Goal: Information Seeking & Learning: Learn about a topic

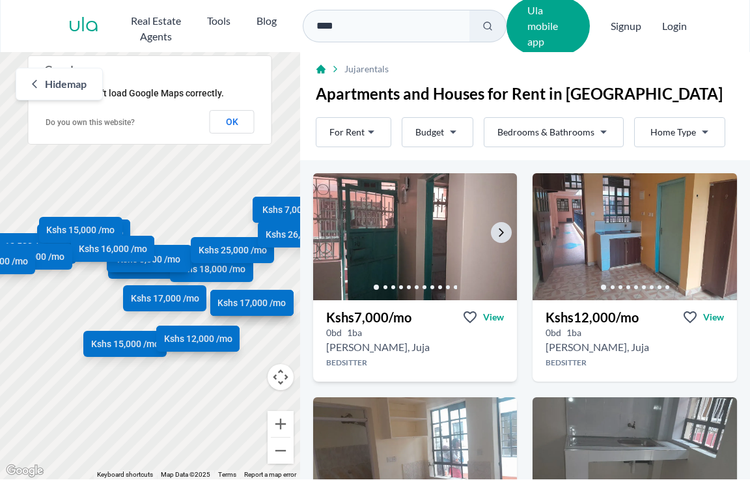
click at [387, 241] on img at bounding box center [415, 236] width 214 height 133
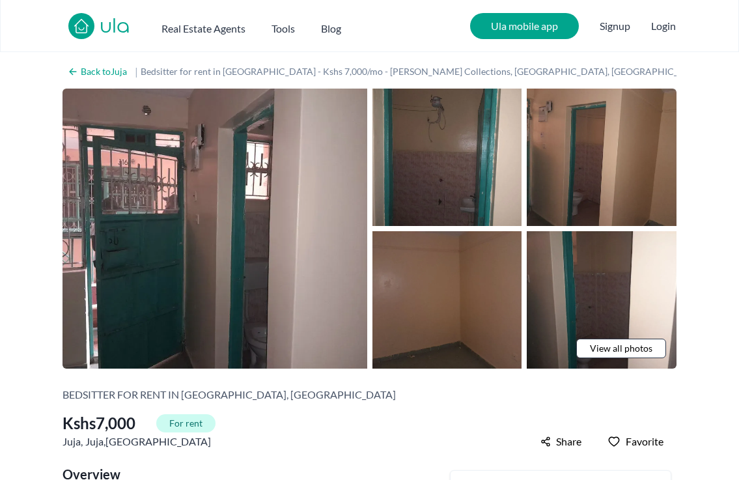
click at [633, 347] on span "View all photos" at bounding box center [621, 348] width 62 height 13
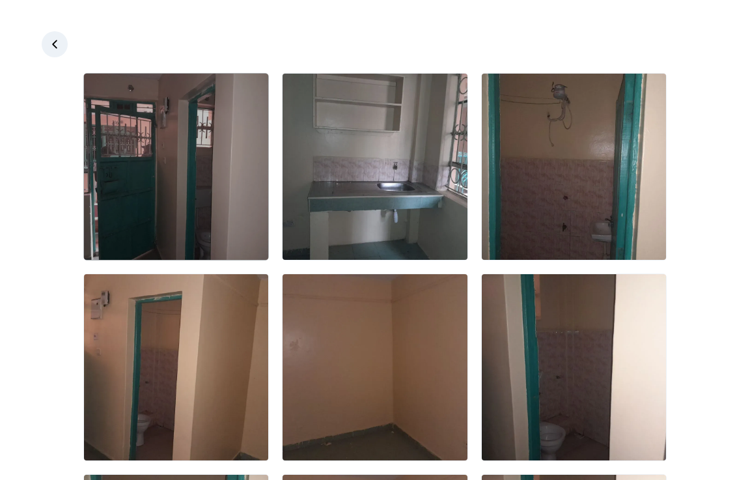
drag, startPoint x: 167, startPoint y: 175, endPoint x: 188, endPoint y: 187, distance: 23.9
click at [167, 176] on img at bounding box center [176, 167] width 184 height 186
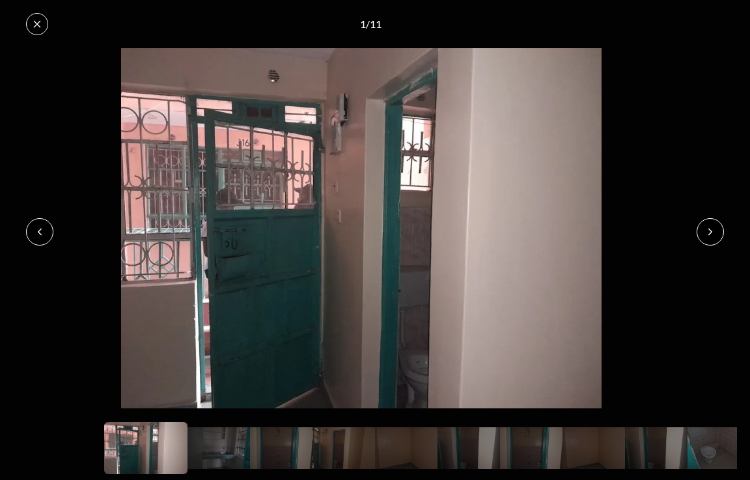
click at [710, 229] on icon at bounding box center [710, 232] width 10 height 10
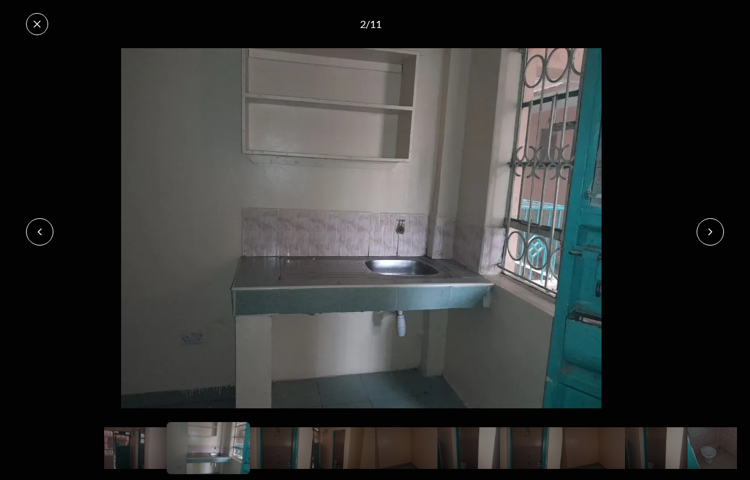
click at [710, 229] on icon at bounding box center [710, 232] width 10 height 10
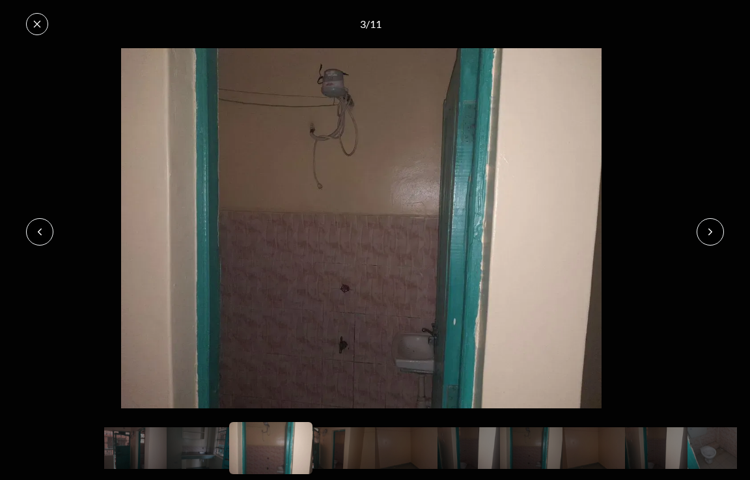
click at [710, 229] on icon at bounding box center [710, 232] width 10 height 10
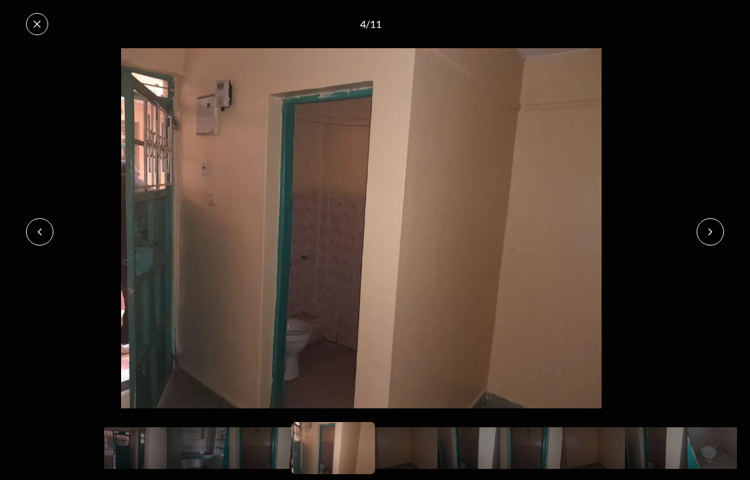
click at [710, 229] on icon at bounding box center [710, 232] width 10 height 10
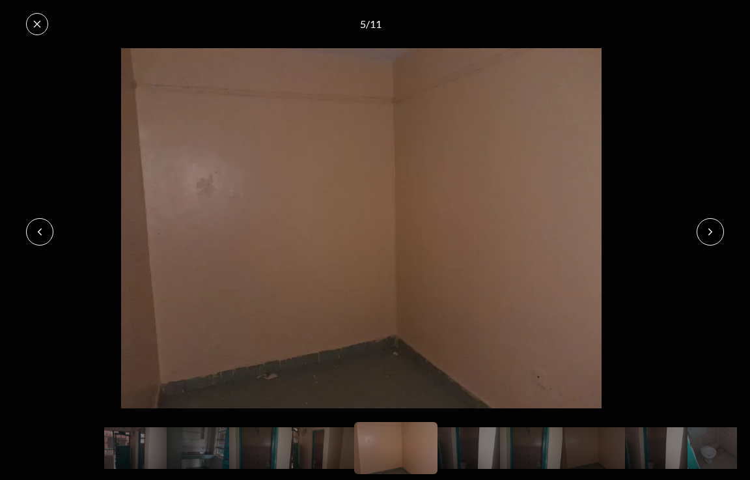
click at [710, 229] on icon at bounding box center [710, 232] width 10 height 10
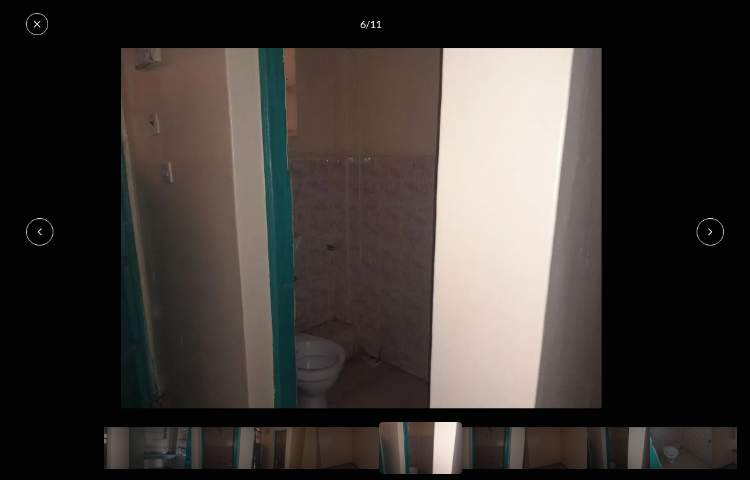
click at [710, 229] on icon at bounding box center [710, 232] width 10 height 10
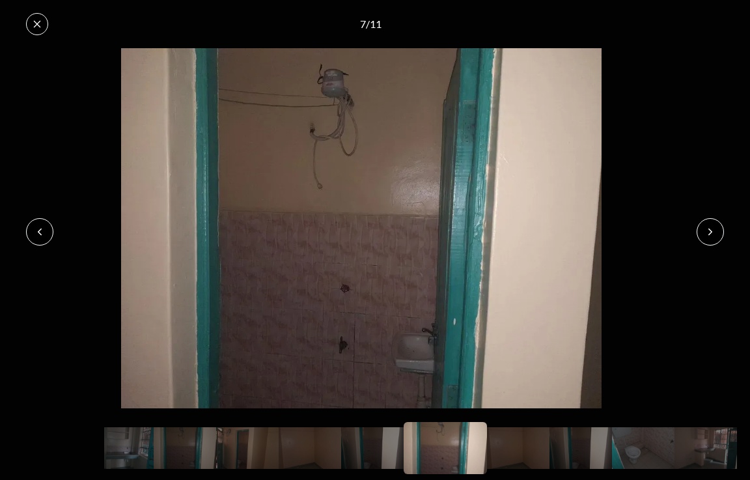
click at [710, 229] on icon at bounding box center [710, 232] width 10 height 10
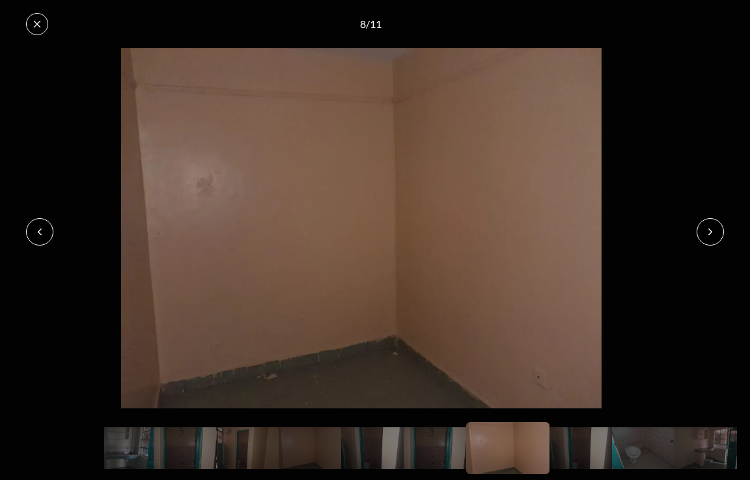
click at [710, 229] on icon at bounding box center [710, 232] width 10 height 10
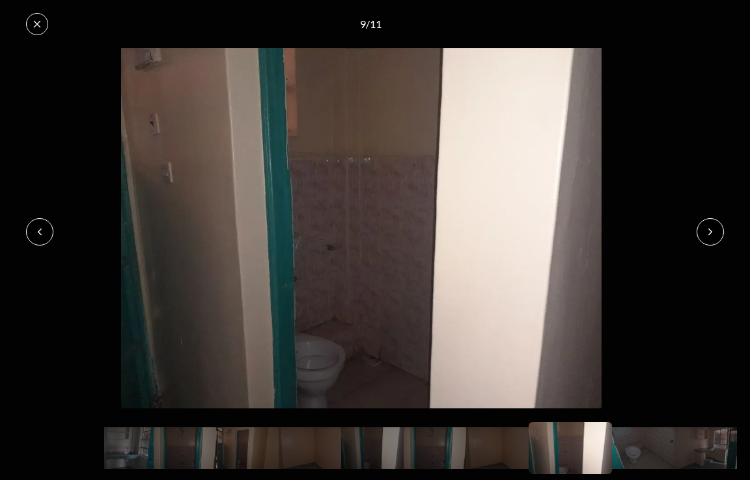
click at [710, 229] on icon at bounding box center [710, 232] width 10 height 10
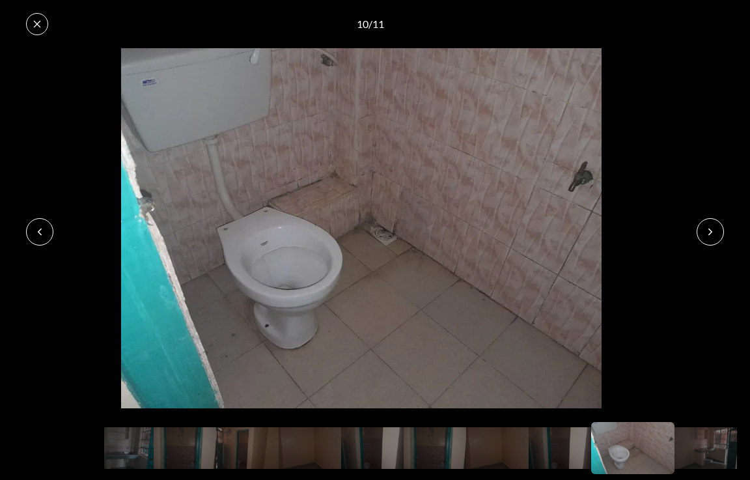
click at [710, 229] on icon at bounding box center [710, 232] width 10 height 10
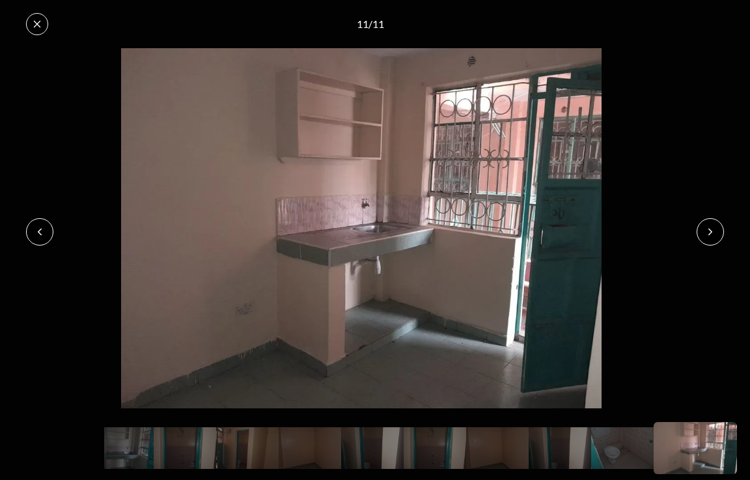
click at [710, 229] on icon at bounding box center [710, 232] width 10 height 10
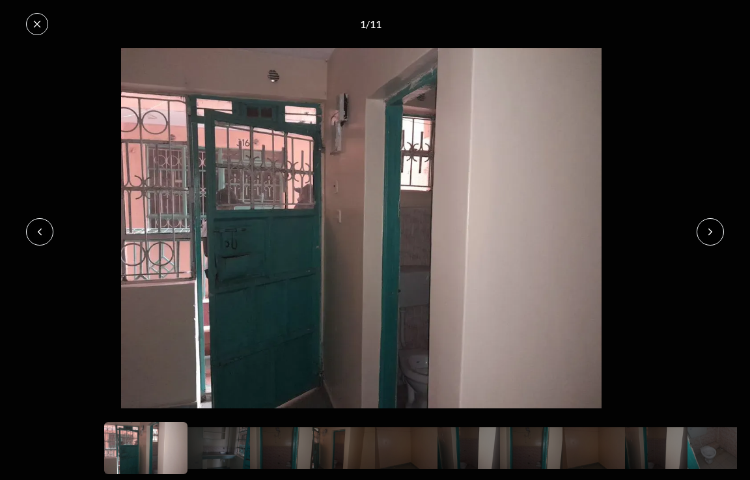
click at [710, 229] on icon at bounding box center [710, 232] width 10 height 10
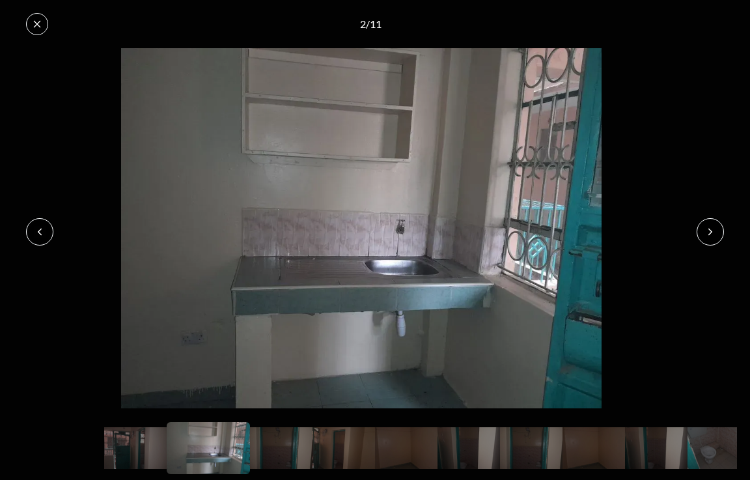
click at [710, 229] on icon at bounding box center [710, 232] width 10 height 10
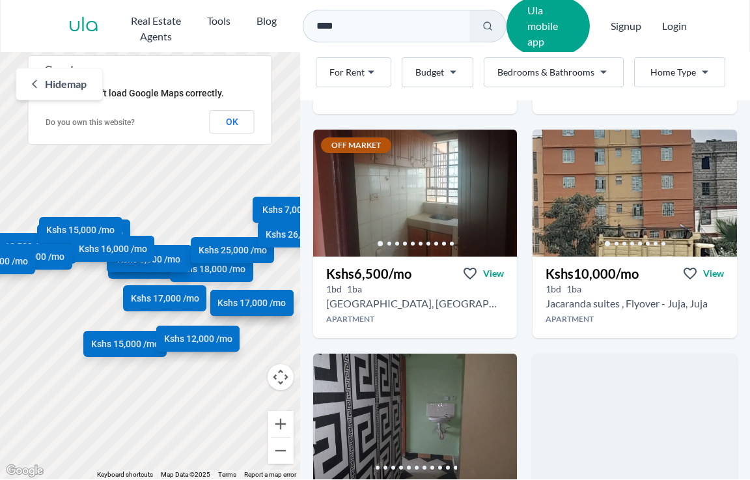
scroll to position [934, 0]
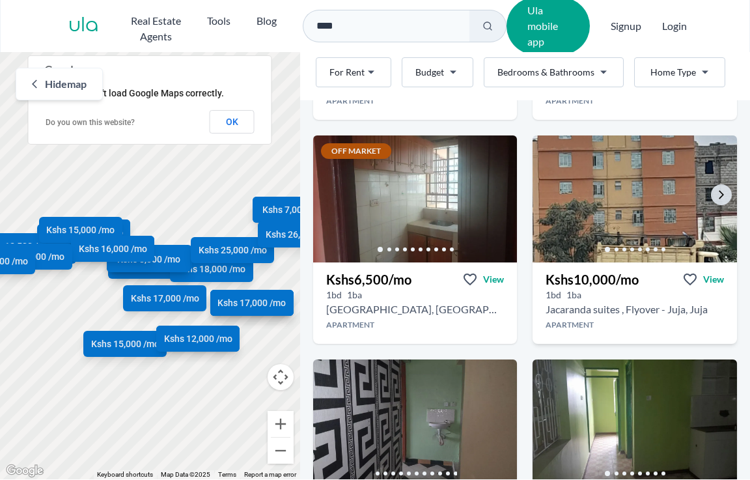
click at [626, 181] on img at bounding box center [635, 198] width 214 height 133
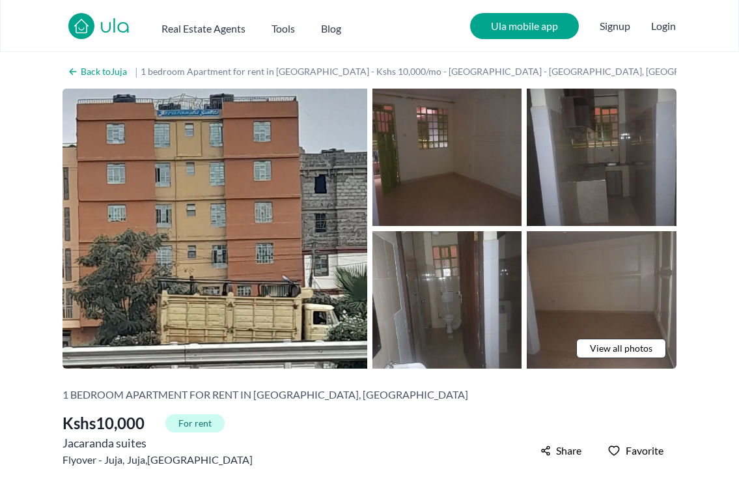
click at [618, 347] on span "View all photos" at bounding box center [621, 348] width 62 height 13
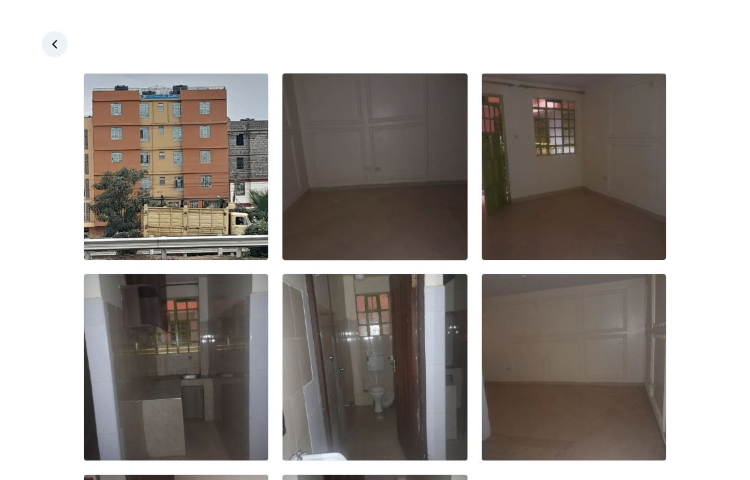
click at [383, 183] on img at bounding box center [375, 167] width 184 height 186
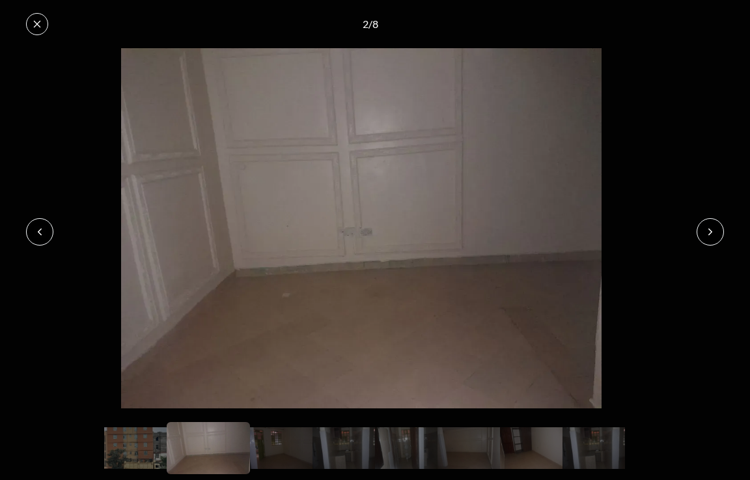
click at [714, 227] on icon at bounding box center [710, 232] width 10 height 10
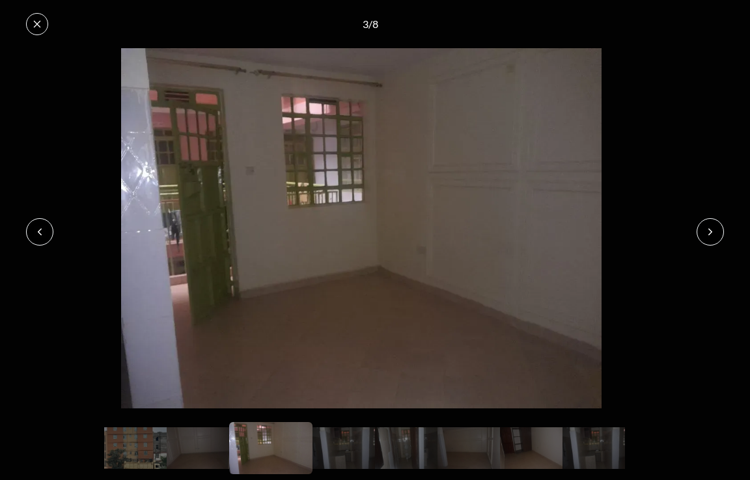
click at [714, 227] on icon at bounding box center [710, 232] width 10 height 10
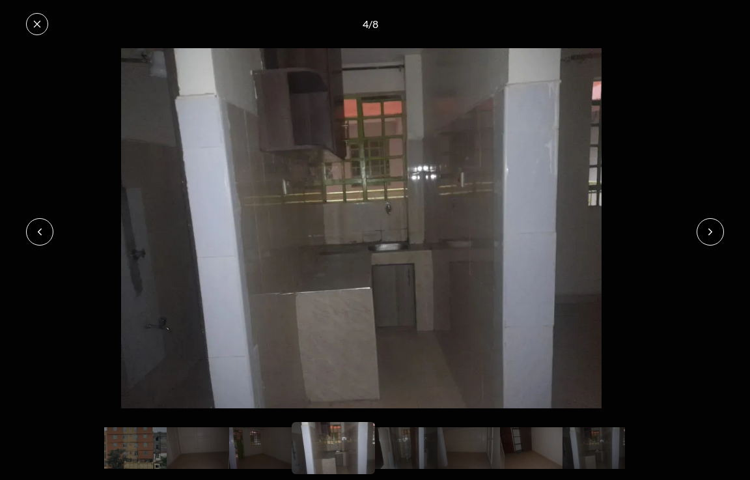
click at [714, 227] on icon at bounding box center [710, 232] width 10 height 10
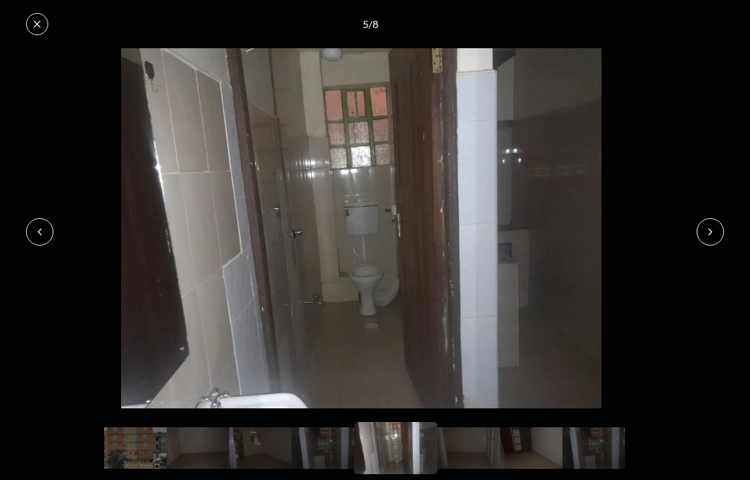
click at [714, 227] on icon at bounding box center [710, 232] width 10 height 10
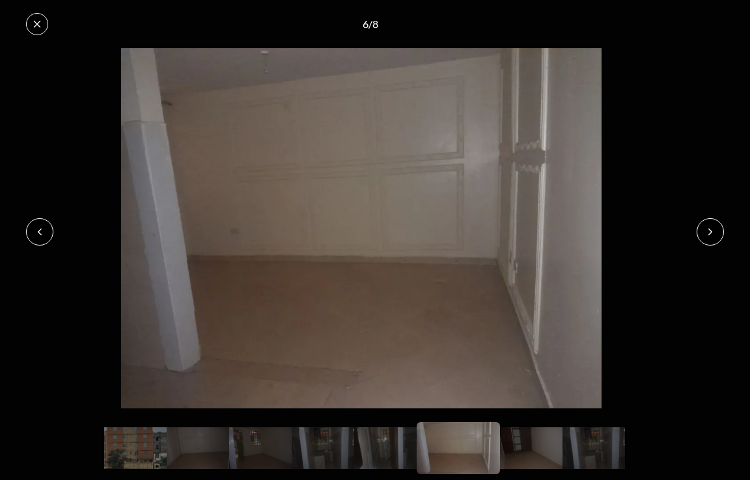
click at [714, 227] on icon at bounding box center [710, 232] width 10 height 10
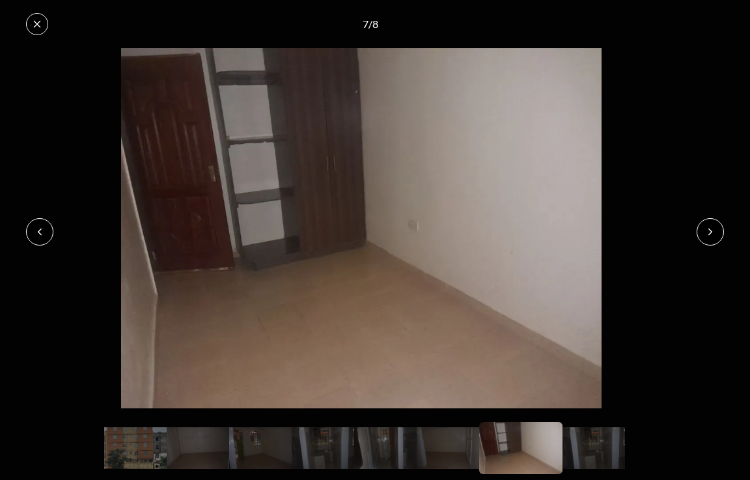
click at [714, 227] on icon at bounding box center [710, 232] width 10 height 10
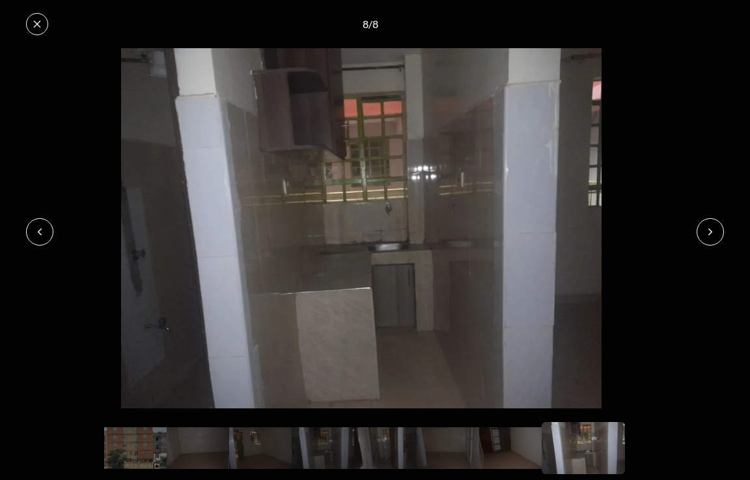
click at [714, 227] on icon at bounding box center [710, 232] width 10 height 10
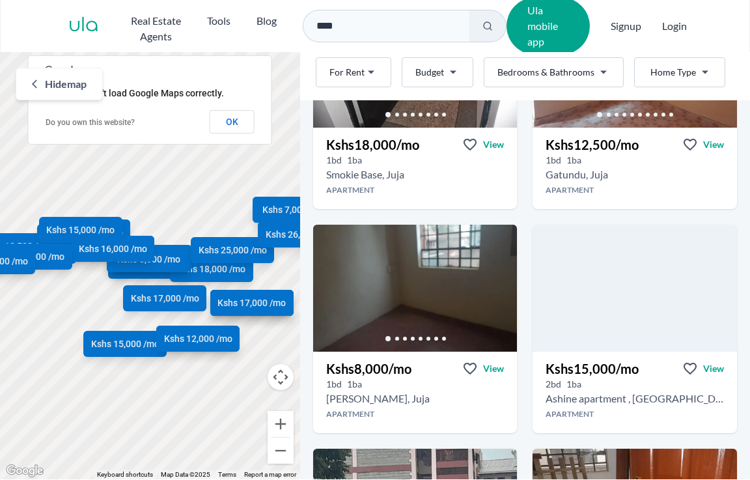
scroll to position [1970, 0]
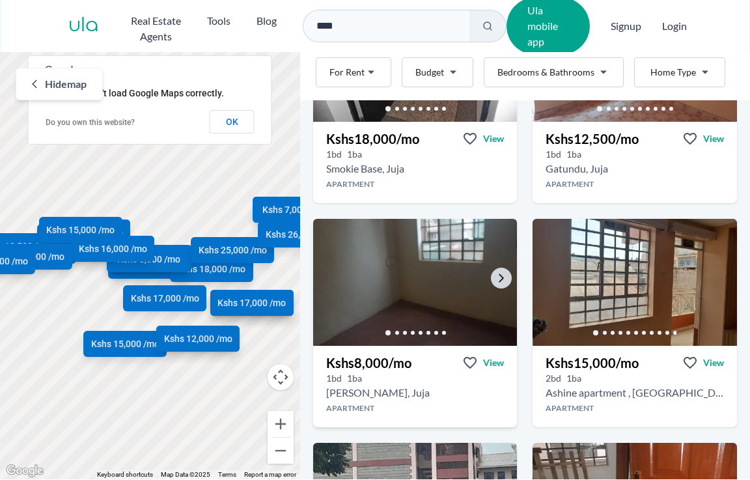
click at [398, 264] on img at bounding box center [415, 281] width 214 height 133
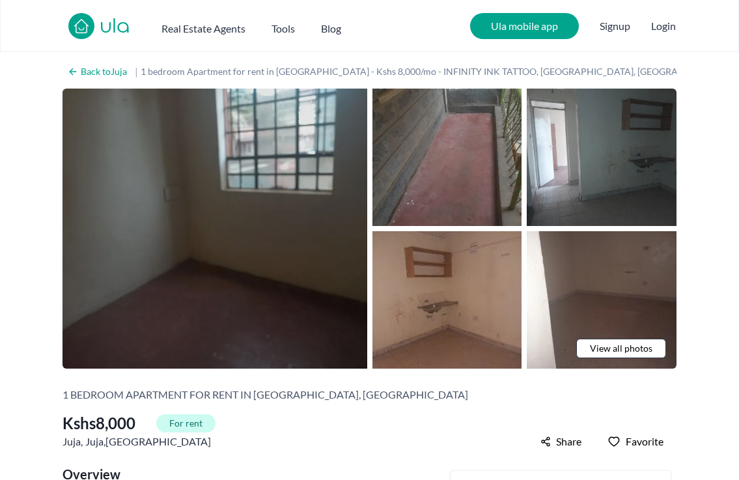
click at [283, 174] on img at bounding box center [214, 229] width 305 height 280
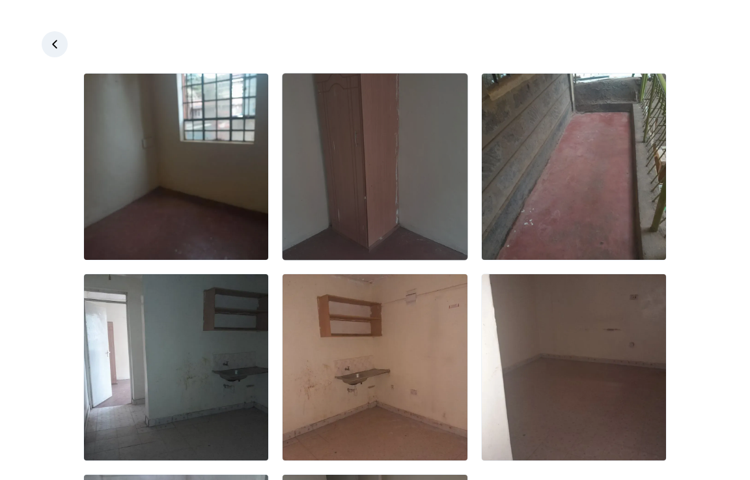
click at [344, 185] on img at bounding box center [375, 167] width 184 height 186
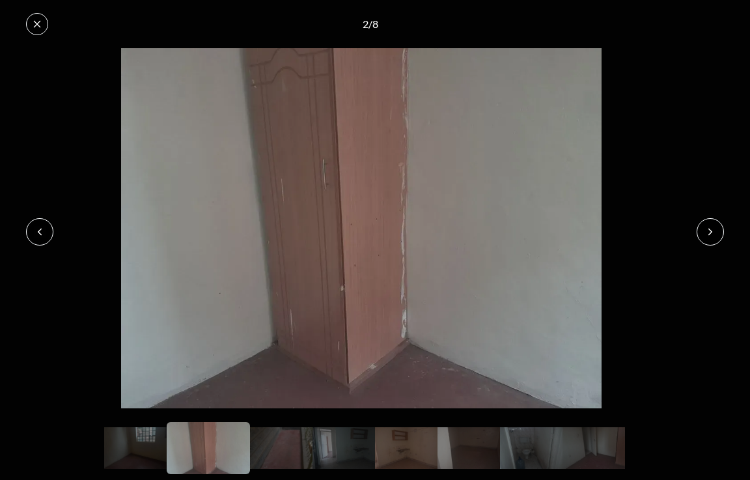
click at [712, 232] on icon at bounding box center [710, 232] width 10 height 10
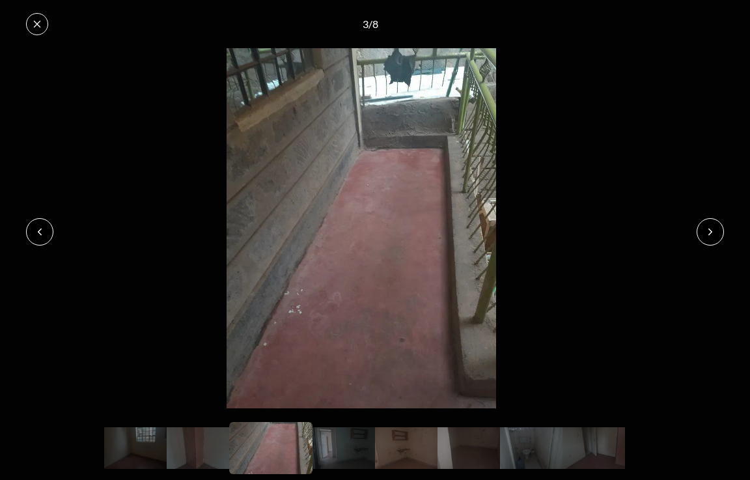
click at [712, 232] on icon at bounding box center [710, 232] width 10 height 10
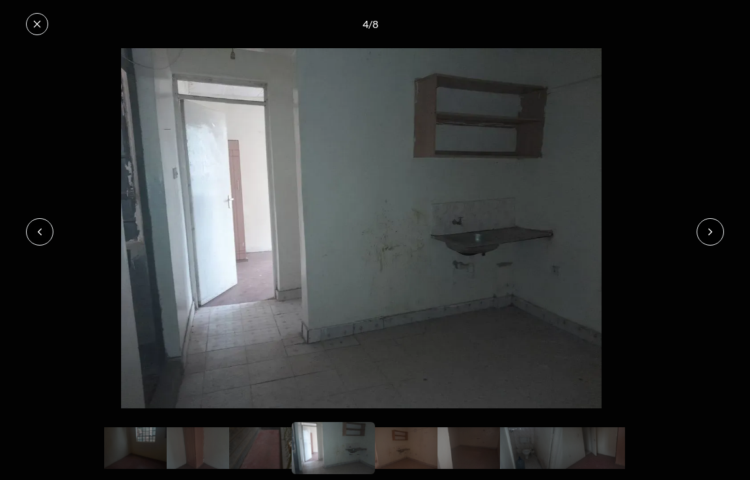
click at [712, 232] on icon at bounding box center [710, 232] width 10 height 10
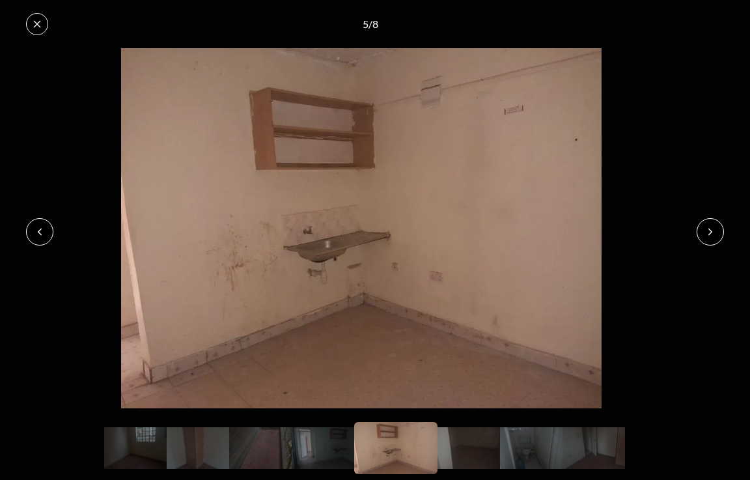
click at [712, 232] on icon at bounding box center [710, 232] width 10 height 10
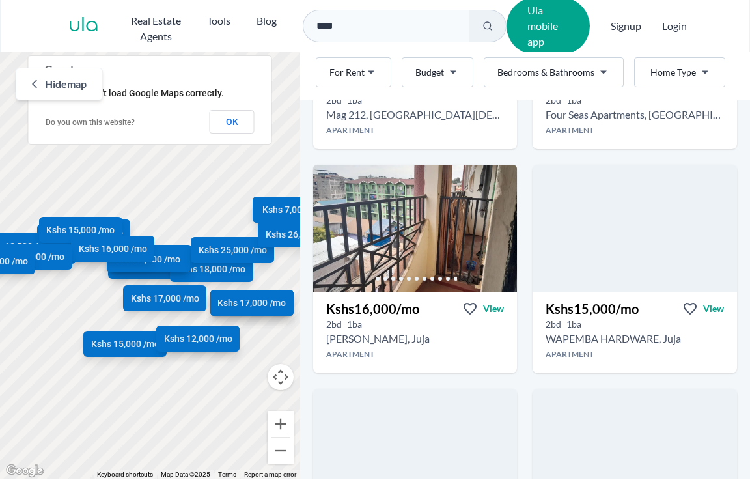
scroll to position [2574, 0]
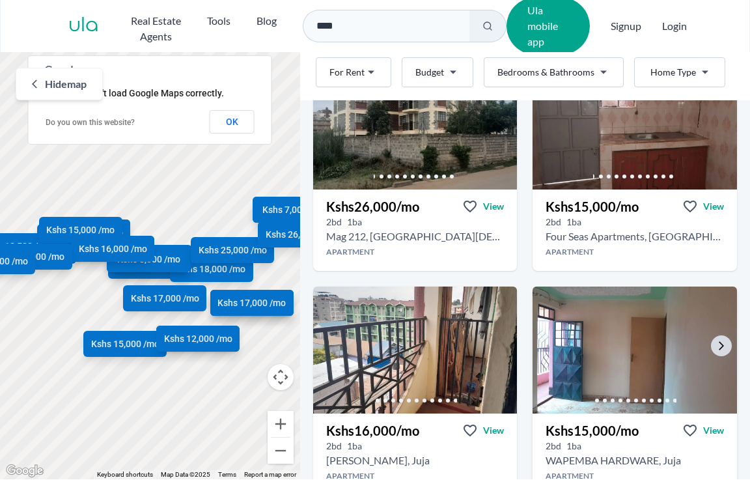
click at [595, 368] on img at bounding box center [635, 349] width 214 height 133
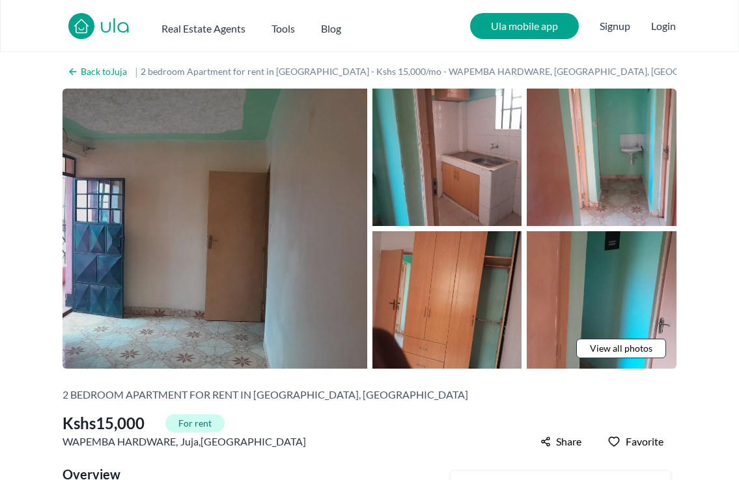
click at [249, 204] on img at bounding box center [214, 229] width 305 height 280
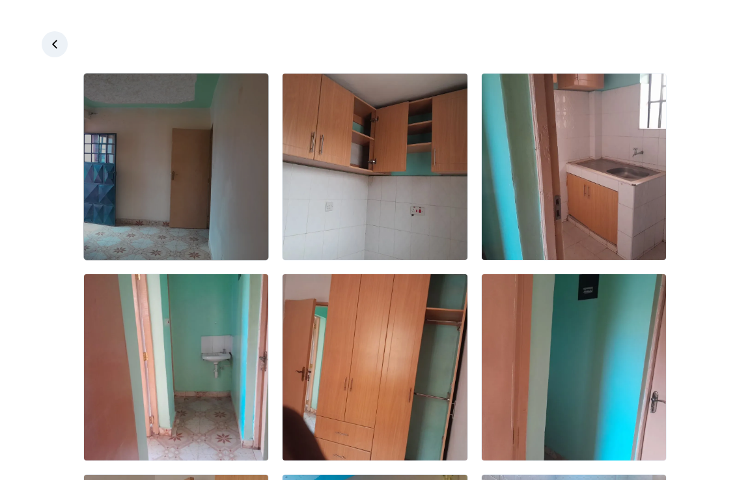
click at [232, 171] on img at bounding box center [176, 167] width 184 height 186
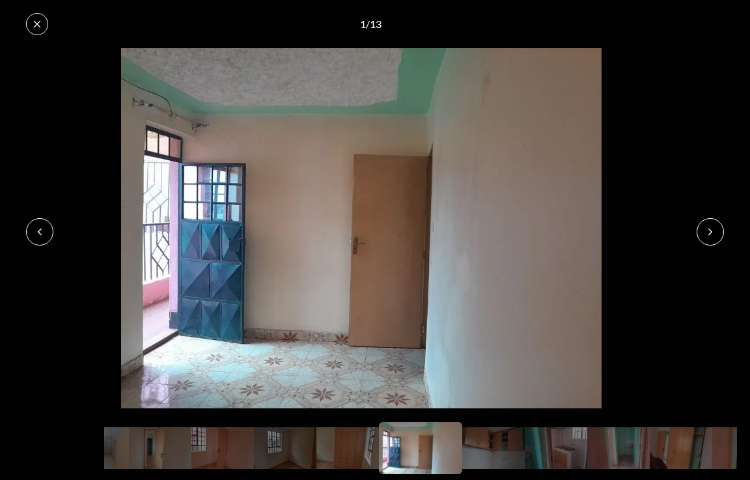
click at [704, 233] on button at bounding box center [710, 231] width 27 height 27
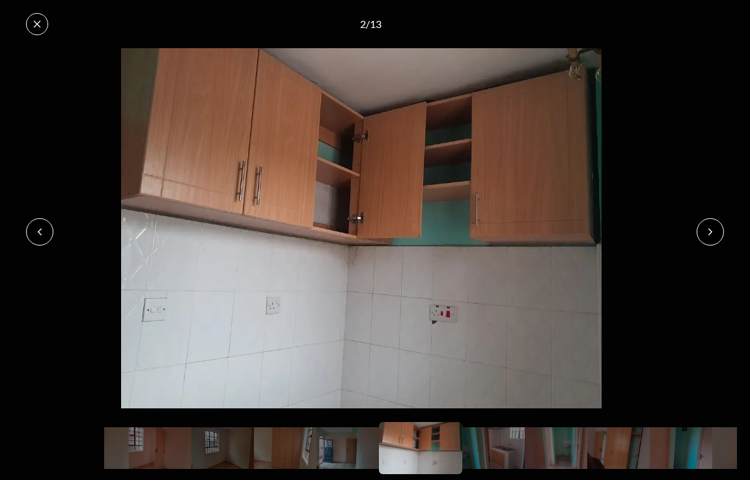
click at [704, 233] on button at bounding box center [710, 231] width 27 height 27
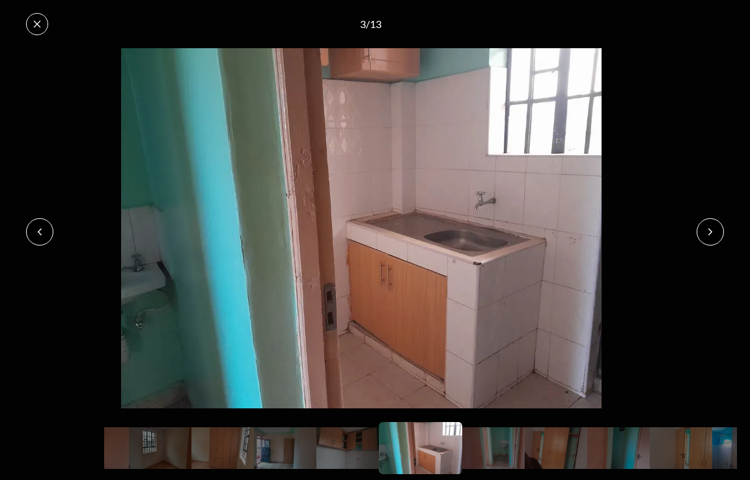
click at [704, 233] on button at bounding box center [710, 231] width 27 height 27
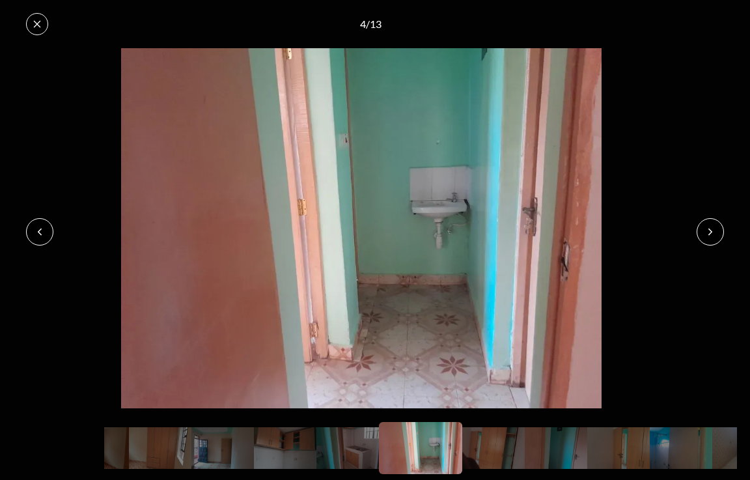
click at [704, 233] on button at bounding box center [710, 231] width 27 height 27
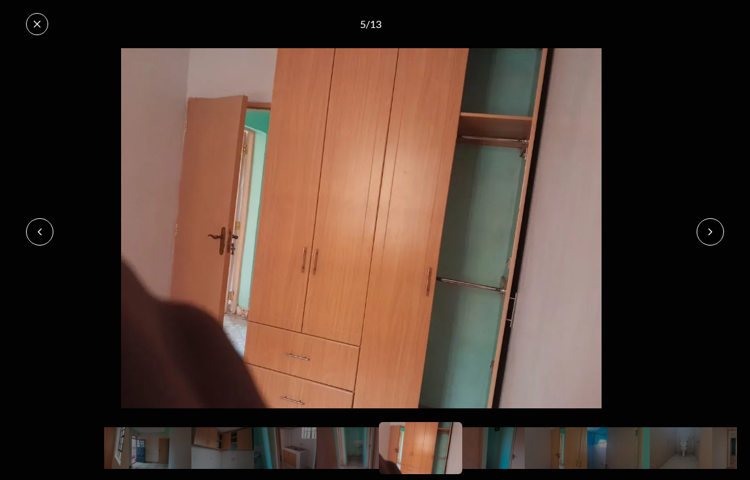
click at [704, 233] on button at bounding box center [710, 231] width 27 height 27
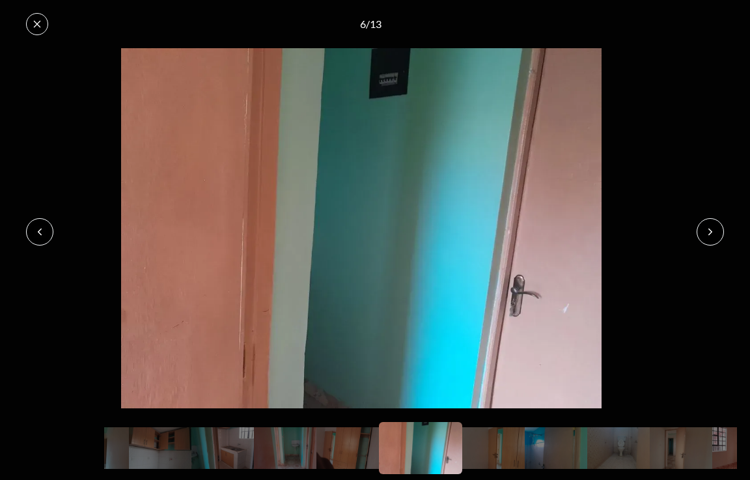
click at [704, 233] on button at bounding box center [710, 231] width 27 height 27
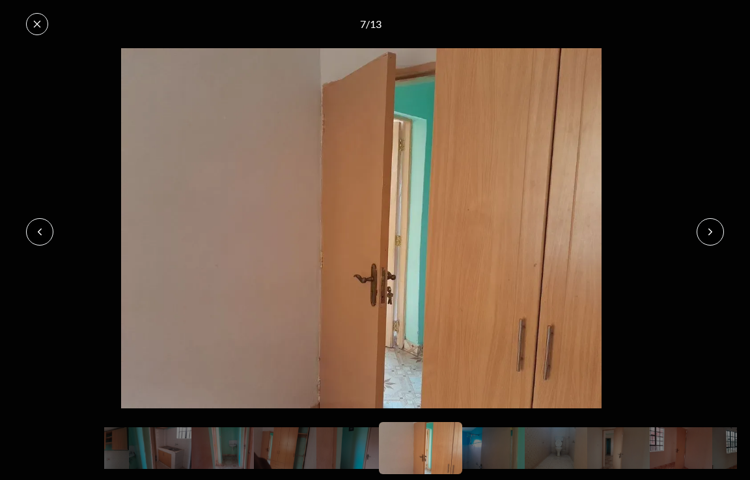
click at [704, 233] on button at bounding box center [710, 231] width 27 height 27
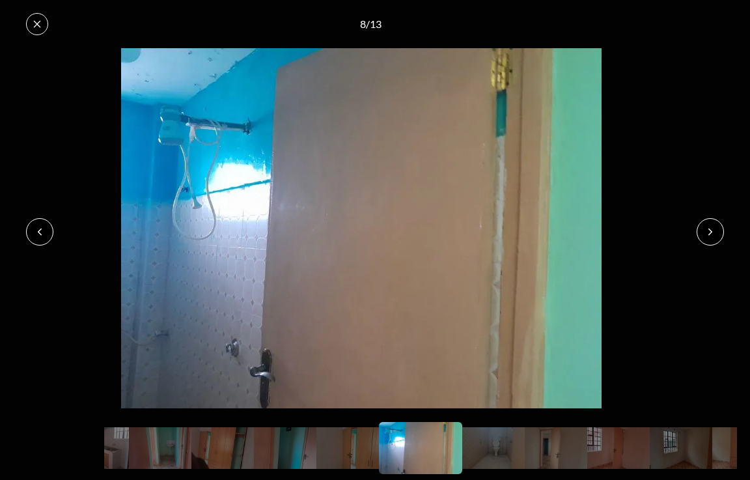
click at [704, 233] on button at bounding box center [710, 231] width 27 height 27
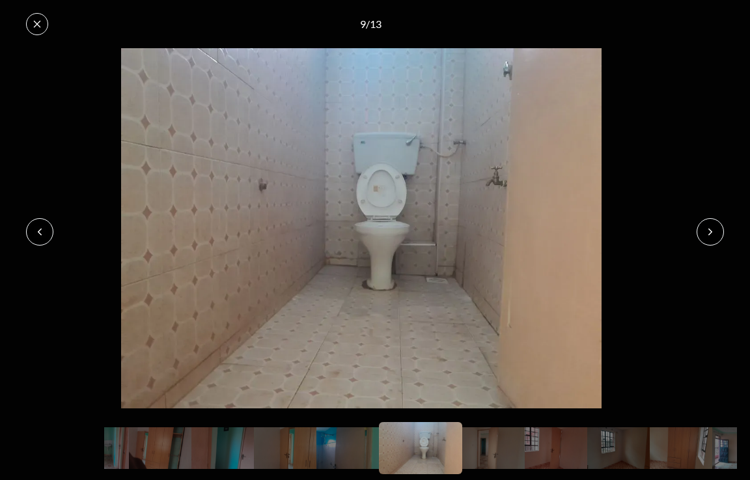
click at [704, 233] on button at bounding box center [710, 231] width 27 height 27
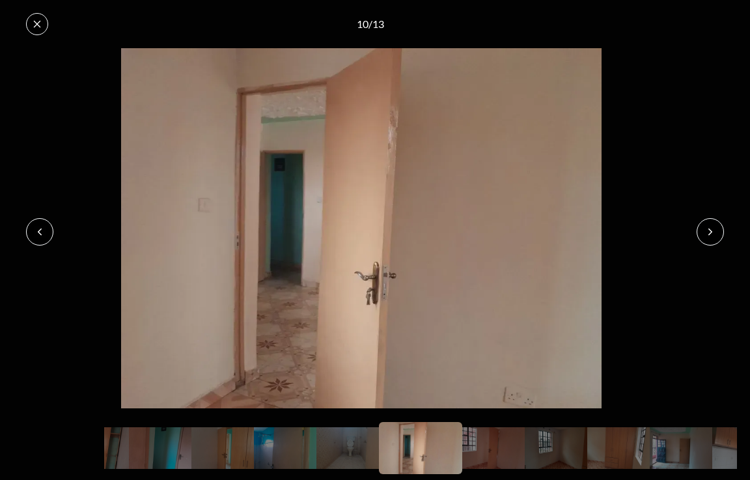
click at [704, 233] on button at bounding box center [710, 231] width 27 height 27
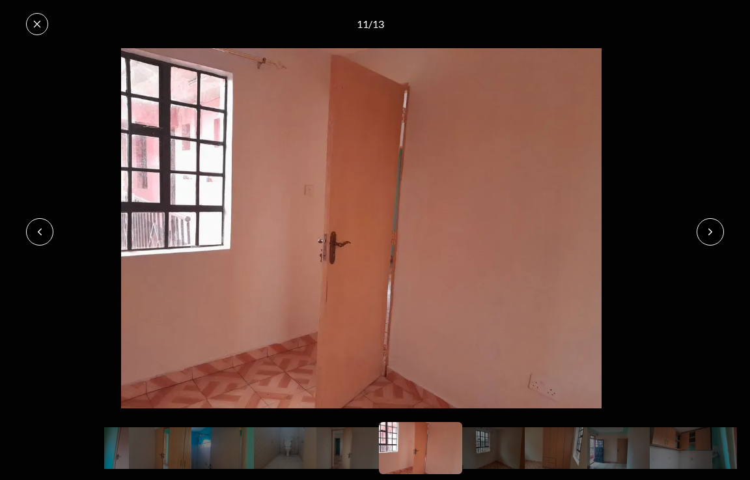
click at [704, 233] on button at bounding box center [710, 231] width 27 height 27
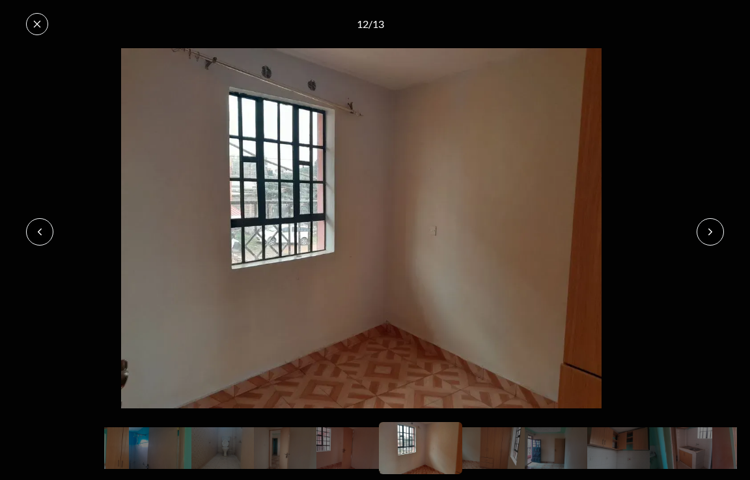
click at [704, 233] on button at bounding box center [710, 231] width 27 height 27
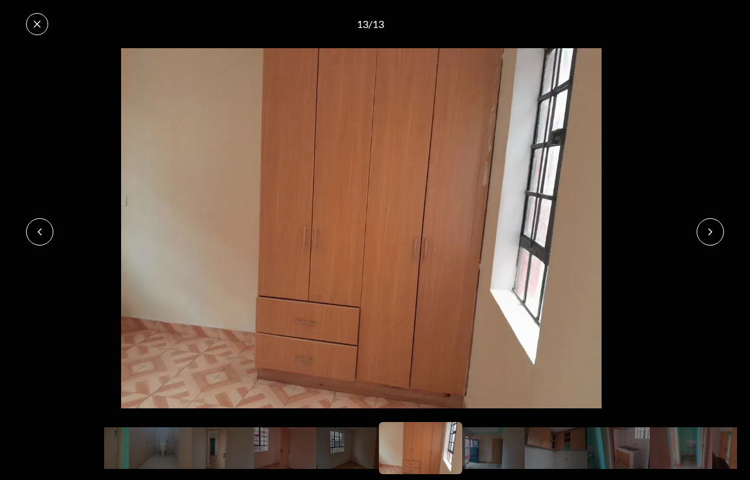
click at [704, 233] on button at bounding box center [710, 231] width 27 height 27
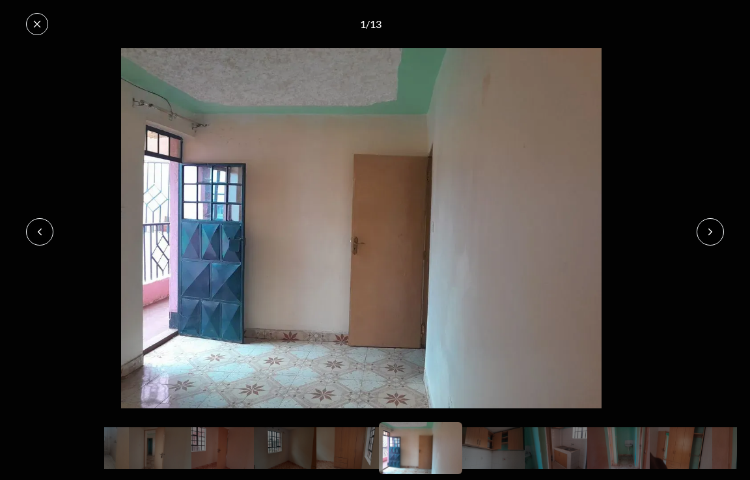
click at [704, 233] on button at bounding box center [710, 231] width 27 height 27
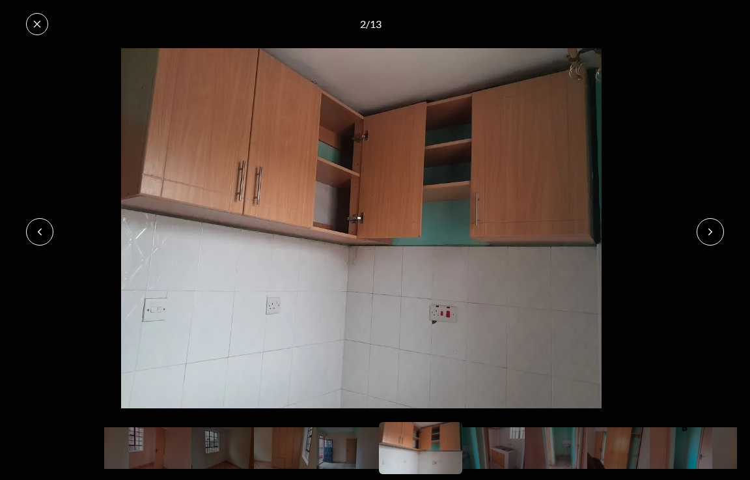
click at [704, 232] on button at bounding box center [710, 231] width 27 height 27
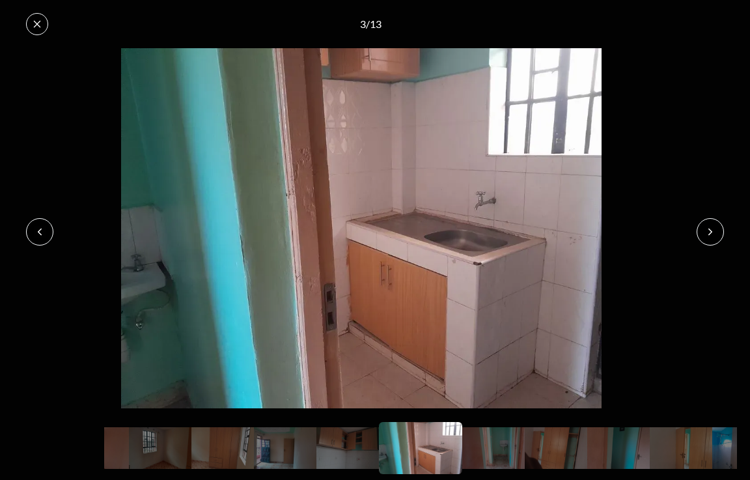
click at [704, 232] on button at bounding box center [710, 231] width 27 height 27
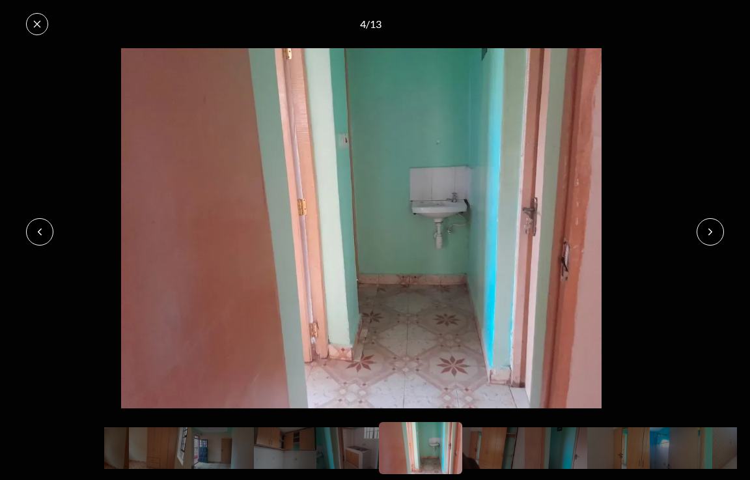
click at [704, 232] on button at bounding box center [710, 231] width 27 height 27
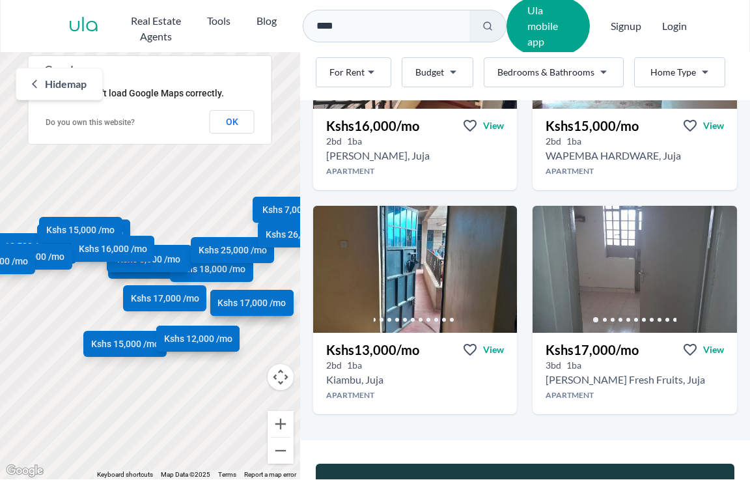
scroll to position [2824, 0]
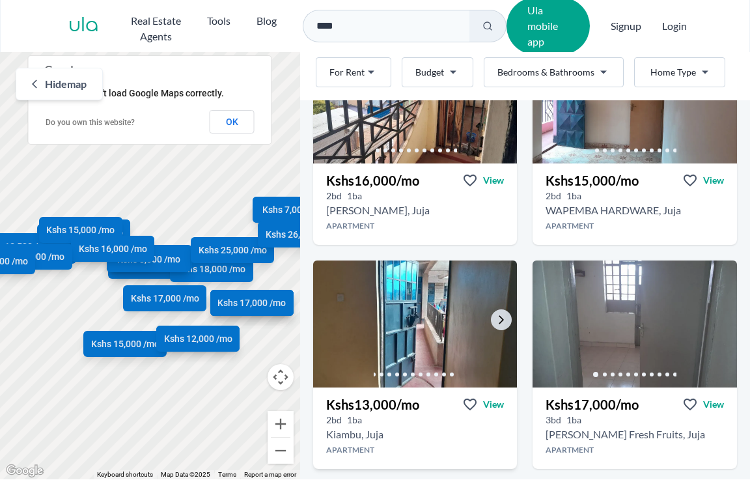
click at [420, 327] on img at bounding box center [415, 323] width 214 height 133
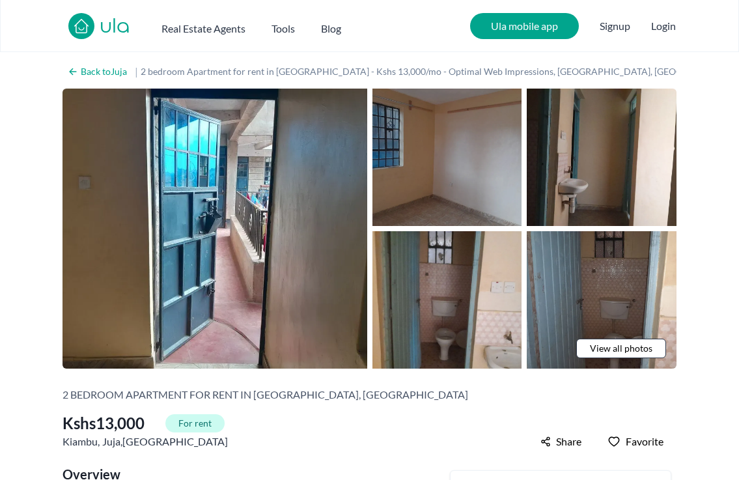
click at [449, 177] on img at bounding box center [447, 157] width 150 height 137
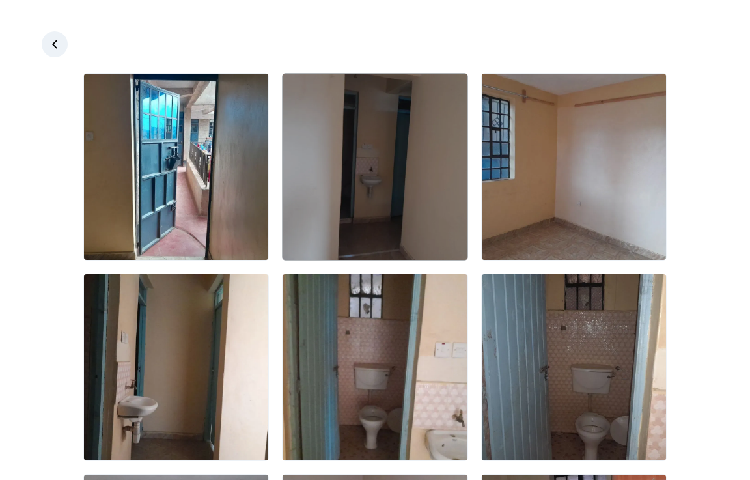
click at [352, 189] on img at bounding box center [375, 167] width 184 height 186
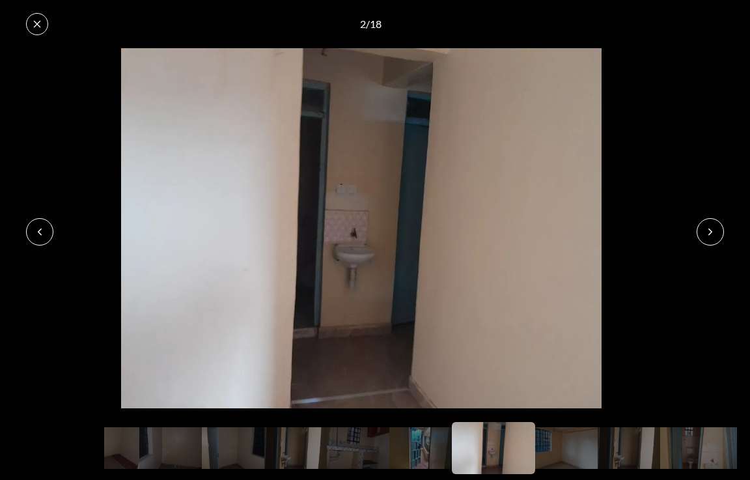
click at [708, 231] on icon at bounding box center [710, 232] width 10 height 10
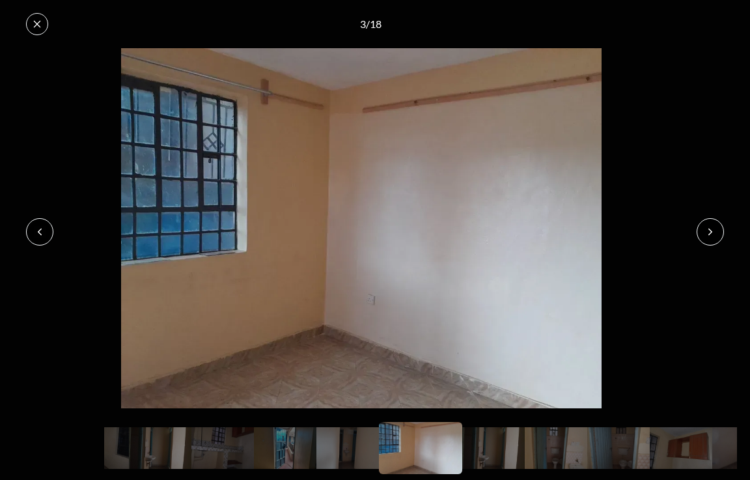
click at [708, 231] on icon at bounding box center [710, 232] width 10 height 10
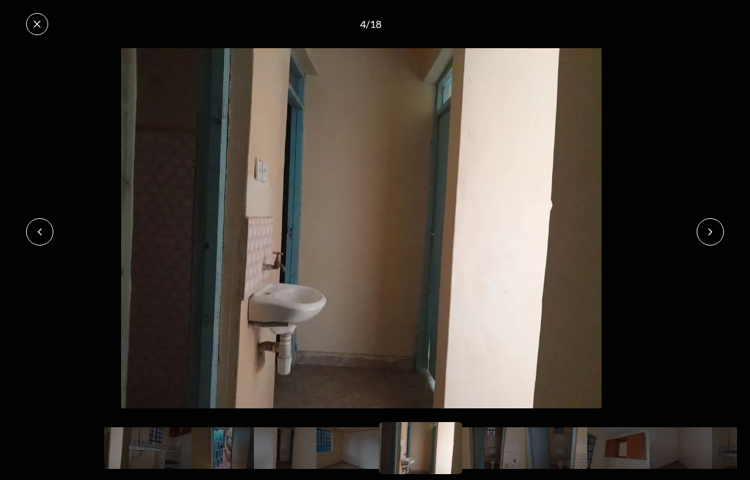
click at [708, 231] on icon at bounding box center [710, 232] width 10 height 10
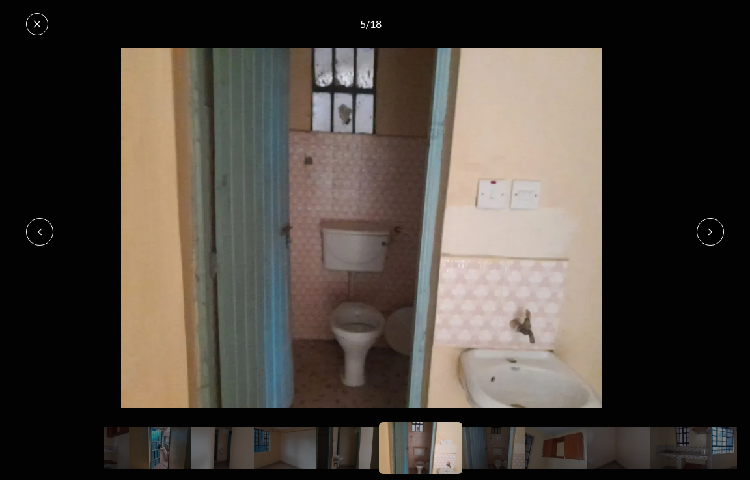
click at [708, 231] on icon at bounding box center [710, 232] width 10 height 10
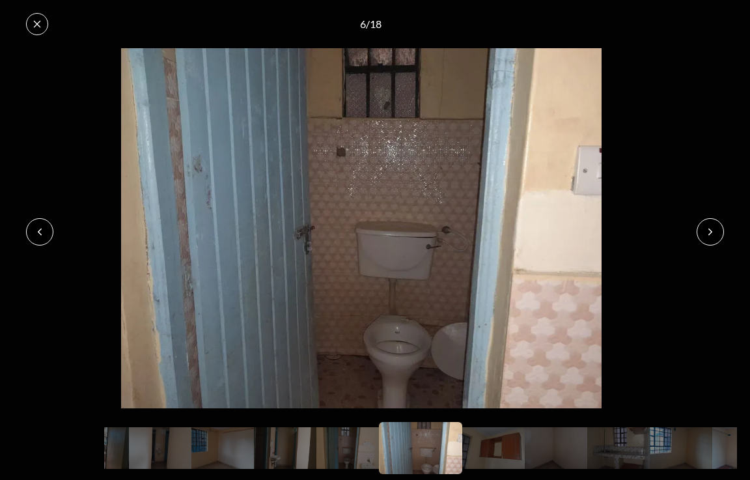
click at [708, 231] on icon at bounding box center [710, 232] width 10 height 10
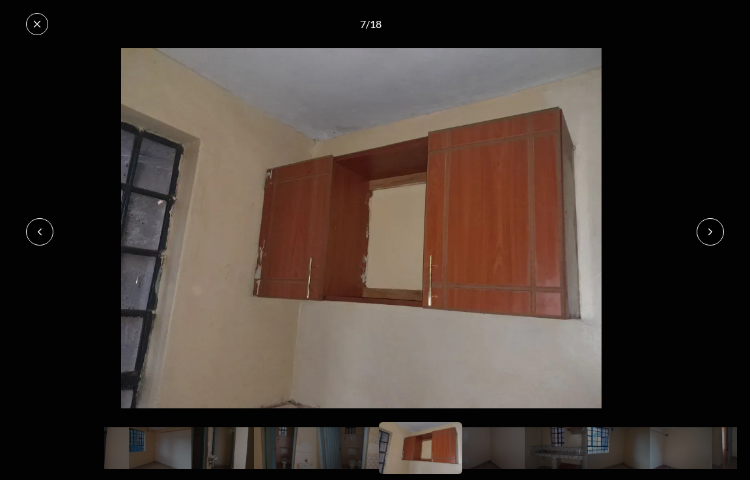
click at [708, 231] on icon at bounding box center [710, 232] width 10 height 10
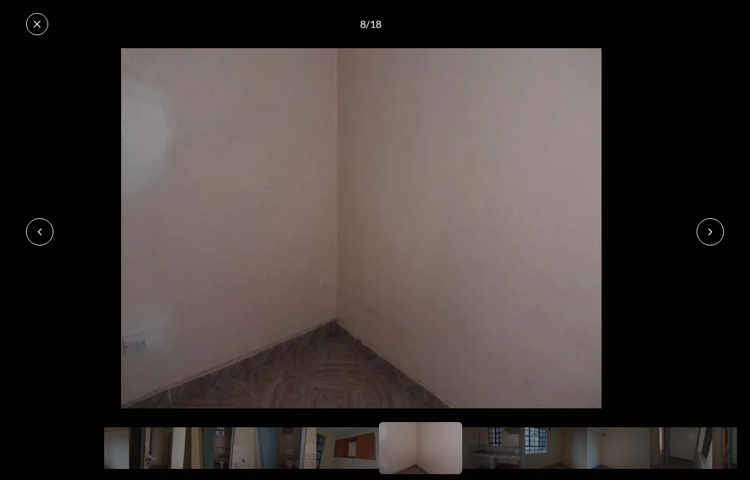
click at [708, 231] on icon at bounding box center [710, 232] width 10 height 10
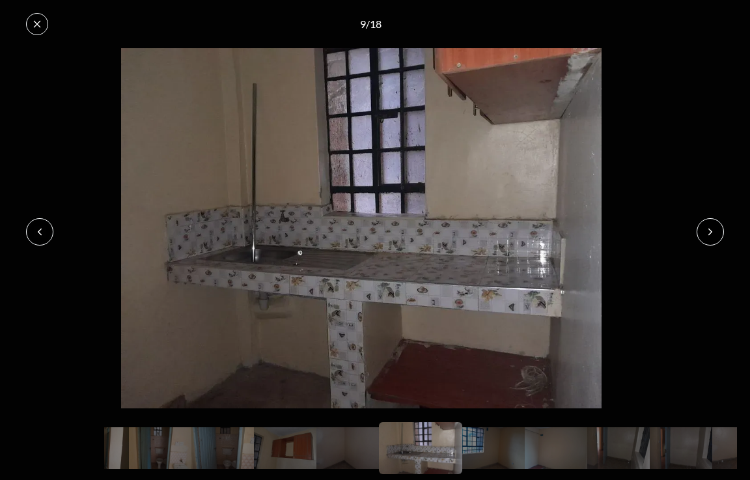
click at [708, 231] on icon at bounding box center [710, 232] width 10 height 10
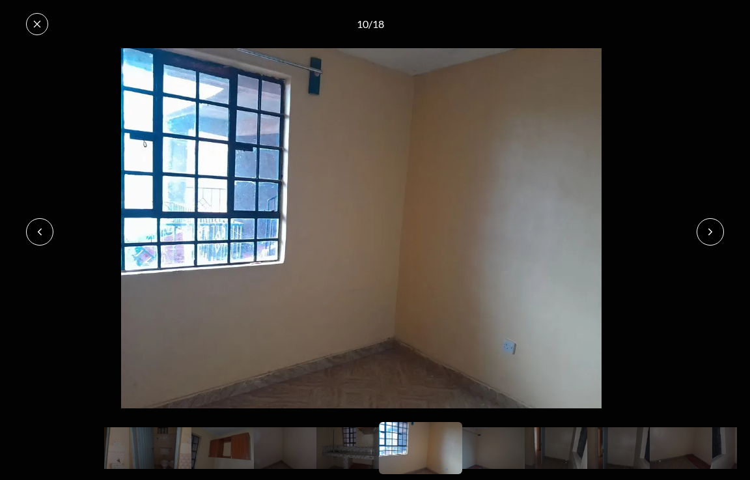
click at [708, 231] on icon at bounding box center [710, 232] width 10 height 10
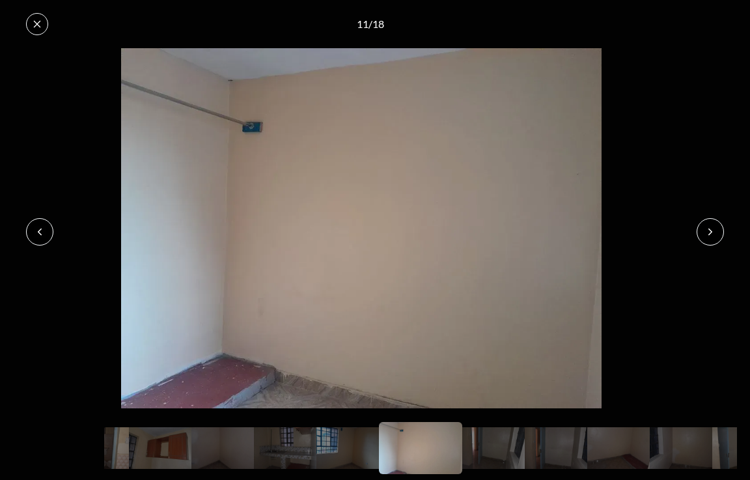
click at [708, 231] on icon at bounding box center [710, 232] width 10 height 10
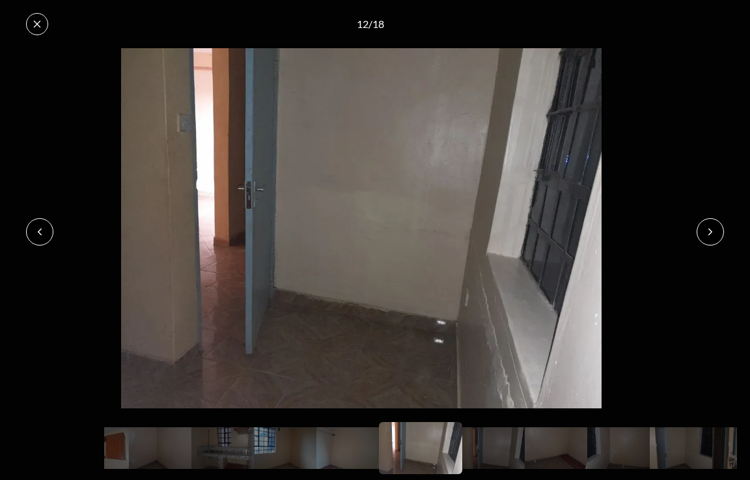
click at [708, 231] on icon at bounding box center [710, 232] width 10 height 10
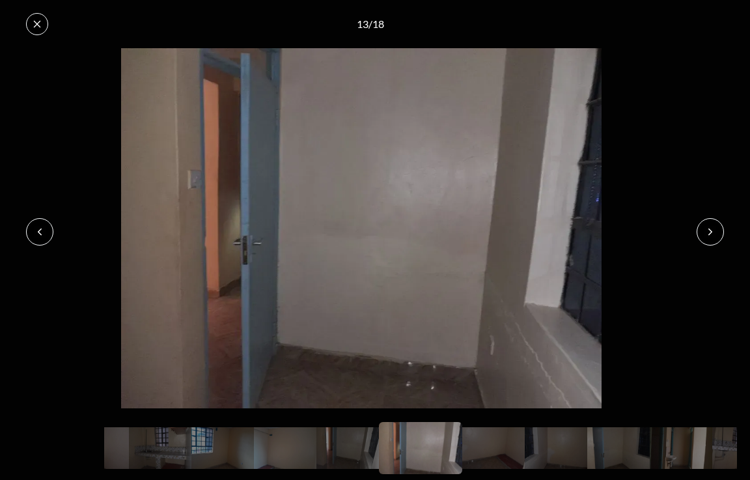
click at [39, 23] on icon at bounding box center [37, 24] width 10 height 10
